Goal: Communication & Community: Answer question/provide support

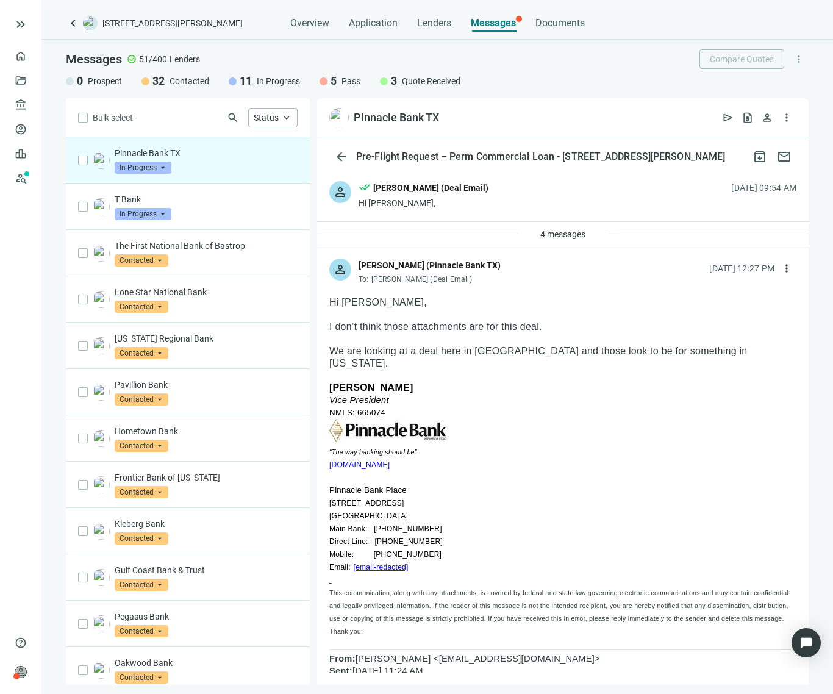
click at [538, 198] on div "person done_all Michael Nassirzadeh (Deal Email) Hi Nate, 09.02.2025, 09:54 AM" at bounding box center [562, 195] width 491 height 52
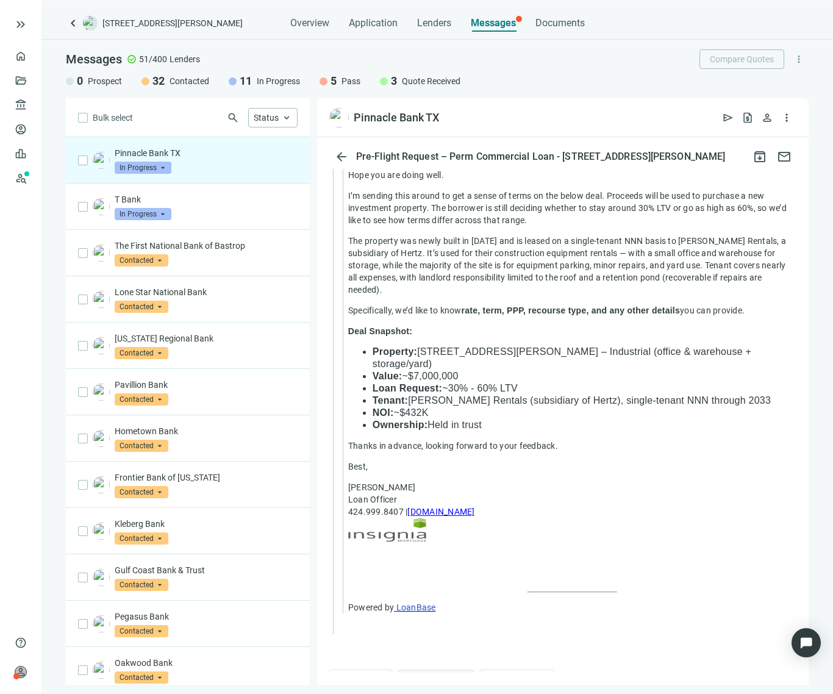
click at [454, 676] on span "Reply all" at bounding box center [442, 682] width 37 height 12
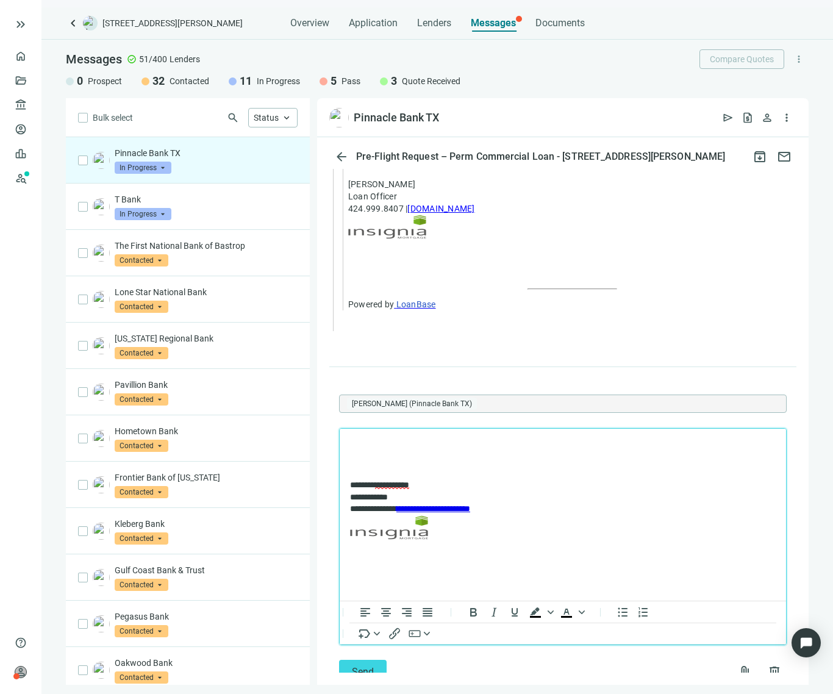
click at [491, 438] on p "Rich Text Area. Press ALT-0 for help." at bounding box center [563, 444] width 426 height 12
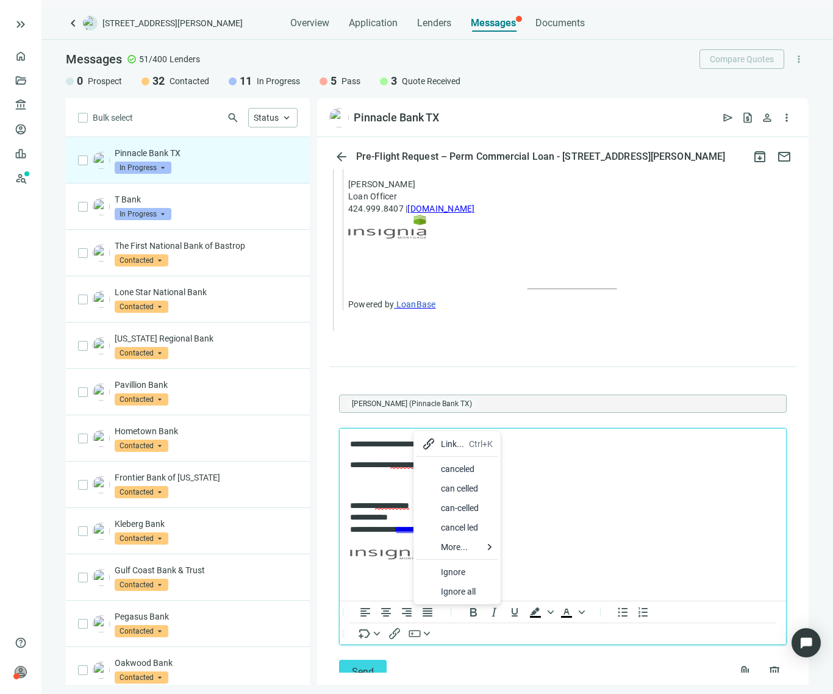
click at [441, 464] on div "canceled" at bounding box center [467, 469] width 52 height 15
click at [374, 660] on button "Send" at bounding box center [363, 672] width 48 height 24
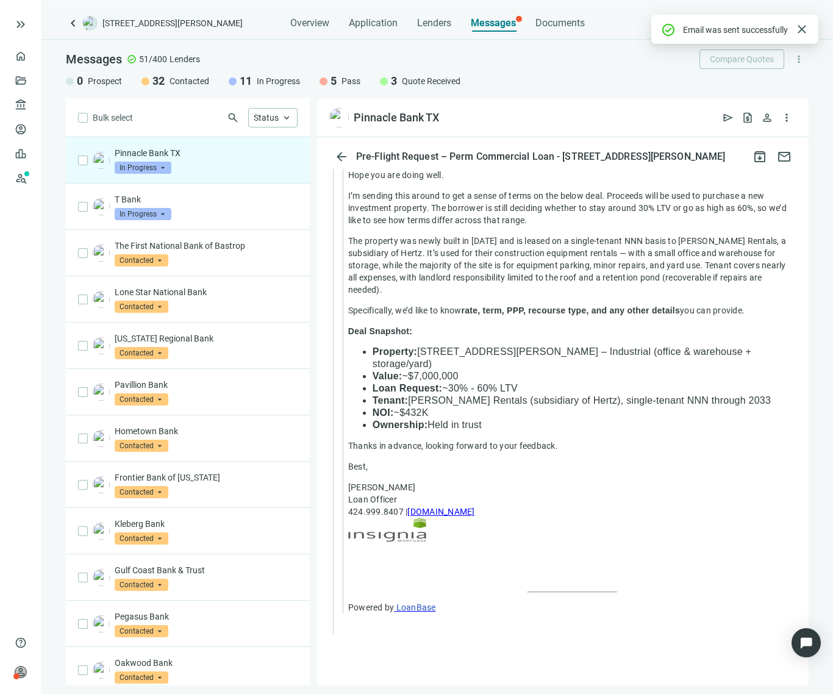
scroll to position [2414, 0]
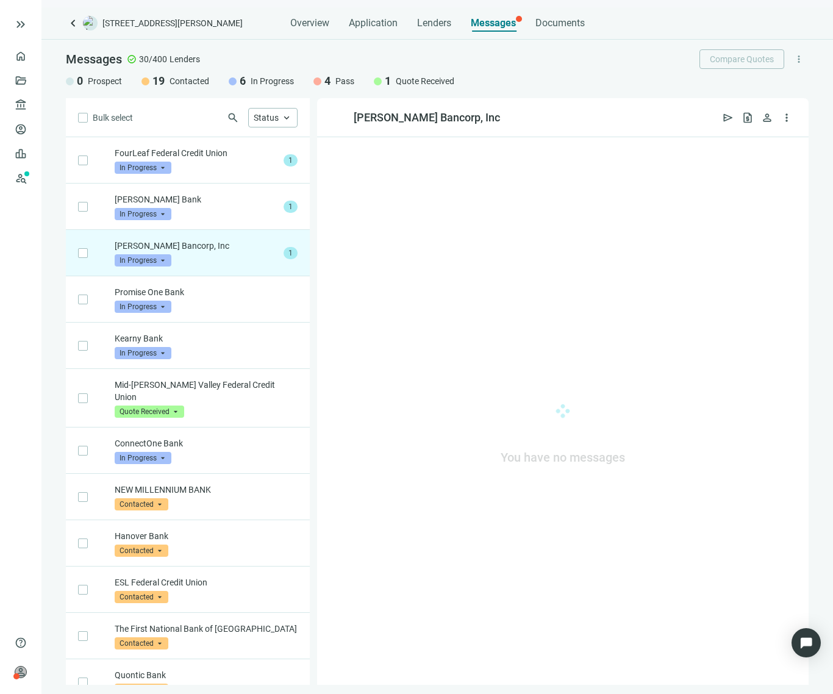
scroll to position [93, 0]
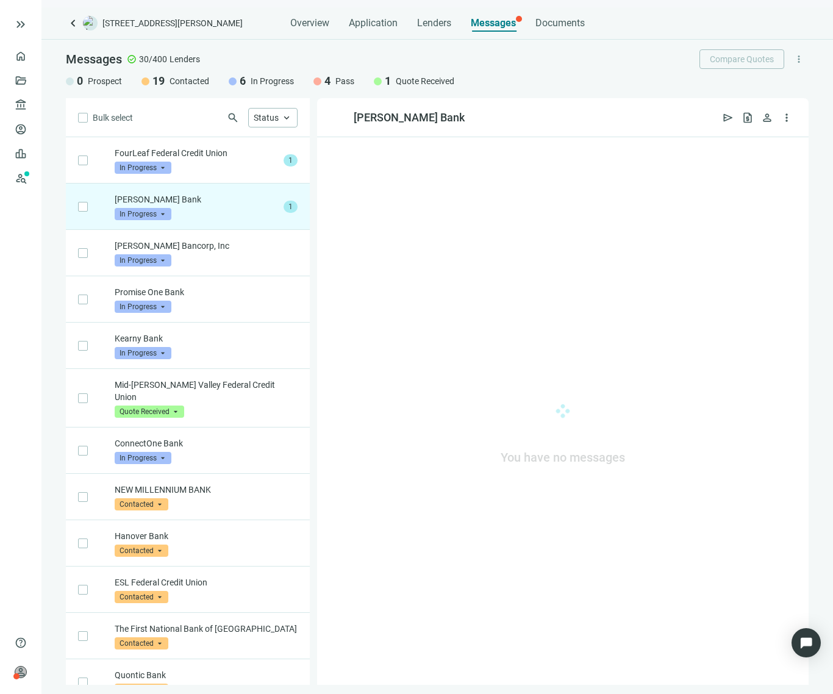
scroll to position [46, 0]
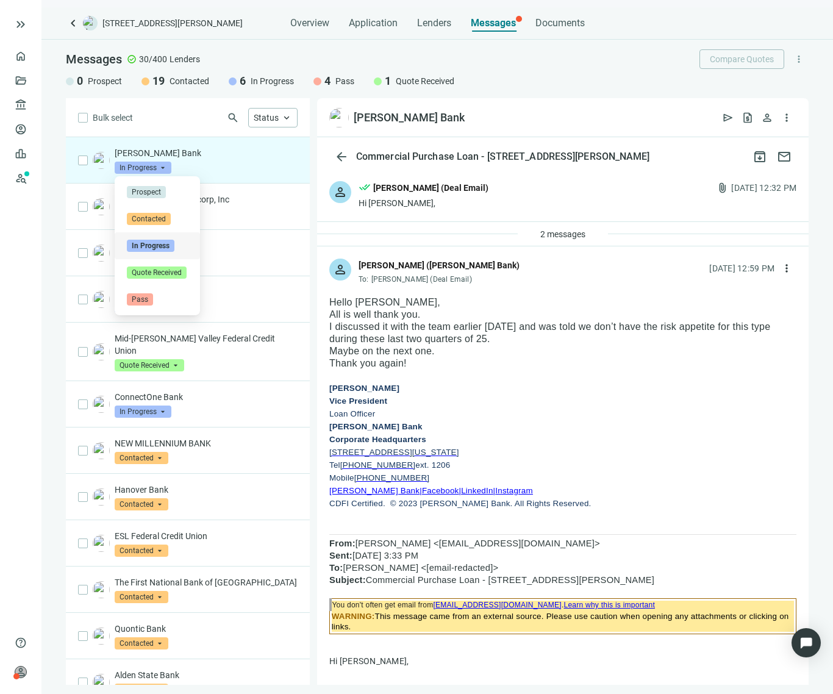
click at [135, 169] on span "In Progress" at bounding box center [143, 168] width 57 height 12
click at [143, 299] on span "Pass" at bounding box center [140, 299] width 26 height 12
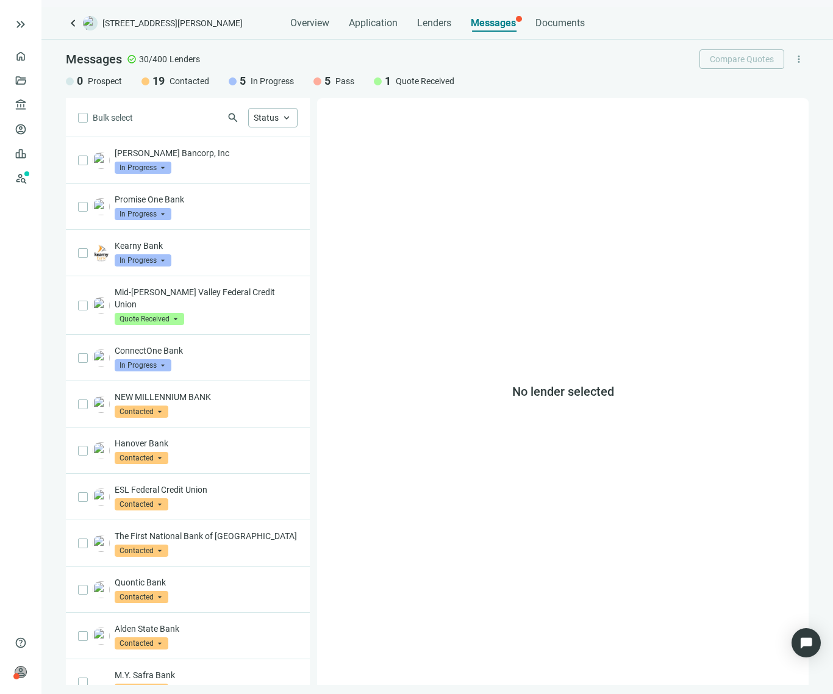
click at [581, 296] on div "No lender selected" at bounding box center [562, 391] width 491 height 587
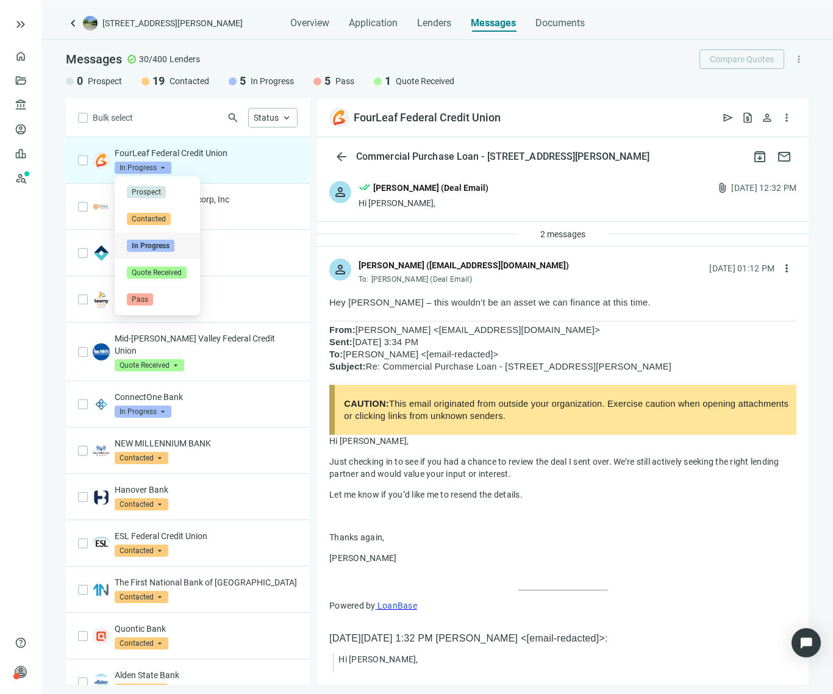
click at [136, 165] on span "In Progress" at bounding box center [143, 168] width 57 height 12
click at [165, 291] on div "Pass" at bounding box center [157, 299] width 85 height 27
